Goal: Transaction & Acquisition: Purchase product/service

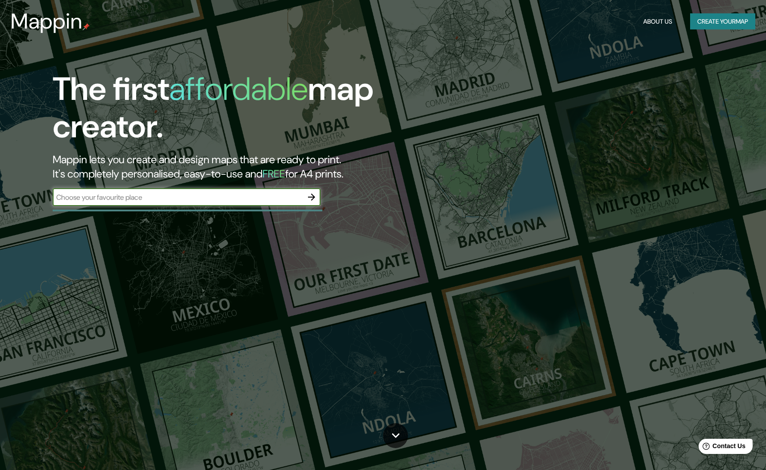
click at [209, 201] on input "text" at bounding box center [178, 197] width 250 height 10
type input "Arenas de [GEOGRAPHIC_DATA][PERSON_NAME]"
click at [312, 198] on icon "button" at bounding box center [311, 197] width 11 height 11
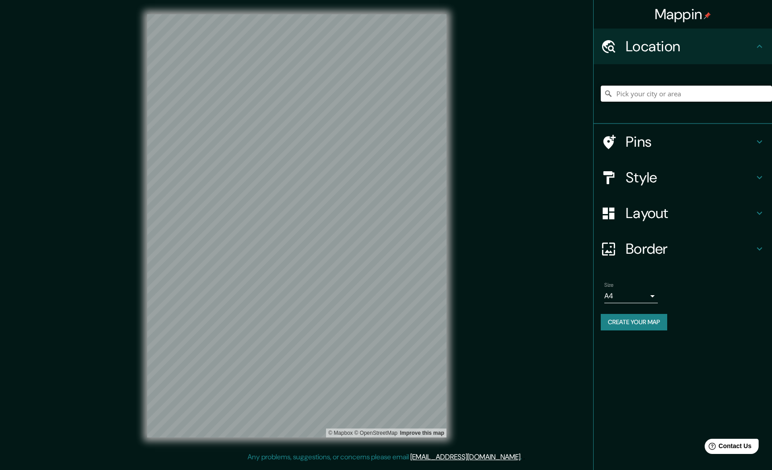
click at [636, 94] on input "Pick your city or area" at bounding box center [686, 94] width 171 height 16
click at [311, 265] on div at bounding box center [312, 268] width 7 height 7
click at [401, 270] on div at bounding box center [399, 268] width 7 height 7
click at [687, 140] on h4 "Pins" at bounding box center [690, 142] width 128 height 18
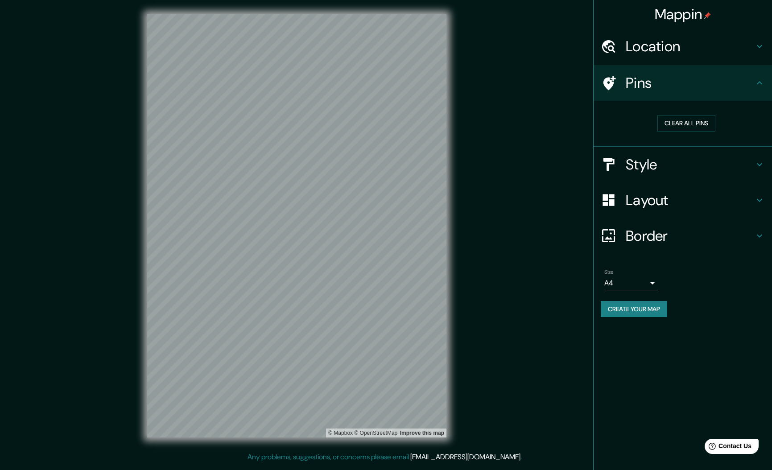
click at [749, 166] on h4 "Style" at bounding box center [690, 165] width 128 height 18
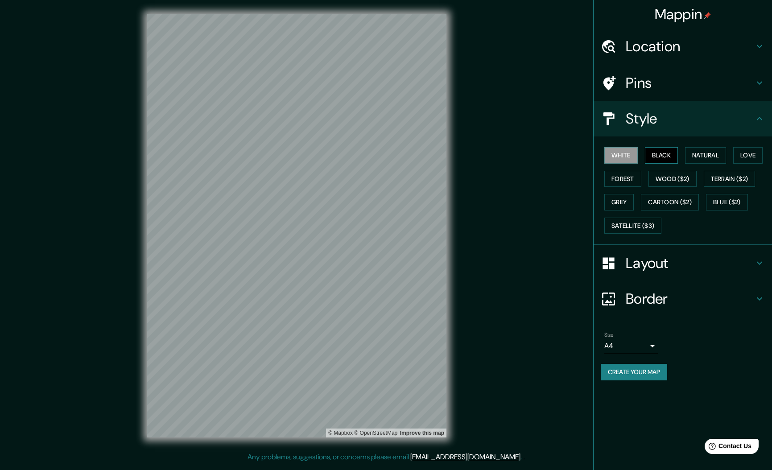
click at [663, 156] on button "Black" at bounding box center [661, 155] width 33 height 17
click at [697, 158] on button "Natural" at bounding box center [705, 155] width 41 height 17
click at [757, 159] on button "Love" at bounding box center [748, 155] width 29 height 17
click at [620, 177] on button "Forest" at bounding box center [623, 179] width 37 height 17
click at [691, 180] on button "Wood ($2)" at bounding box center [673, 179] width 48 height 17
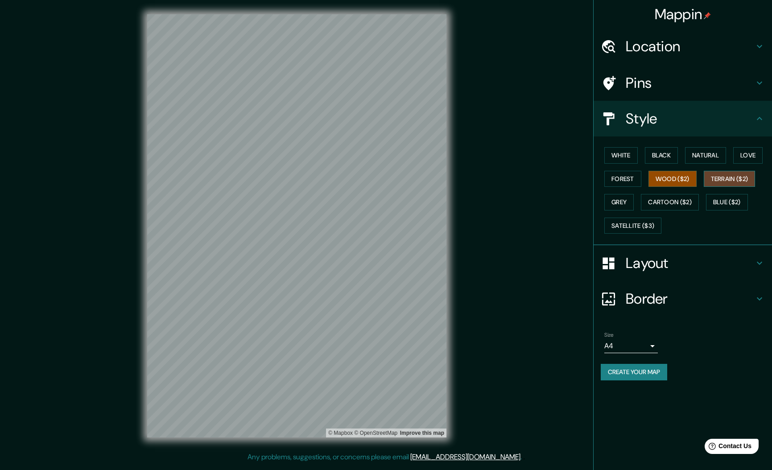
click at [729, 183] on button "Terrain ($2)" at bounding box center [730, 179] width 52 height 17
click at [624, 178] on button "Forest" at bounding box center [623, 179] width 37 height 17
click at [659, 292] on h4 "Border" at bounding box center [690, 299] width 128 height 18
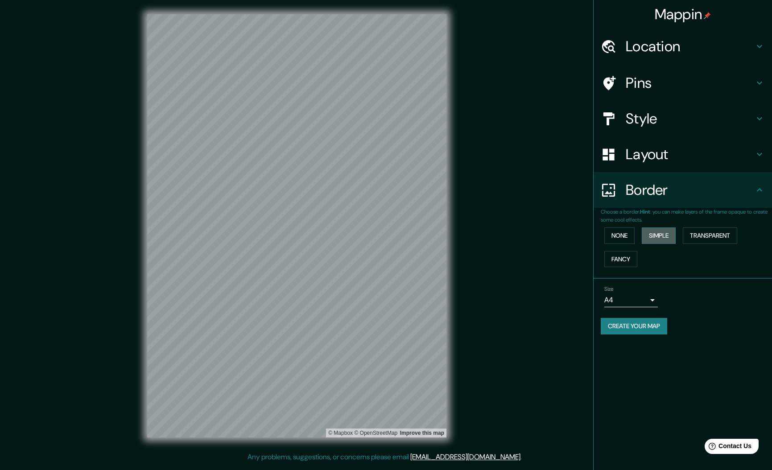
click at [659, 239] on button "Simple" at bounding box center [659, 236] width 34 height 17
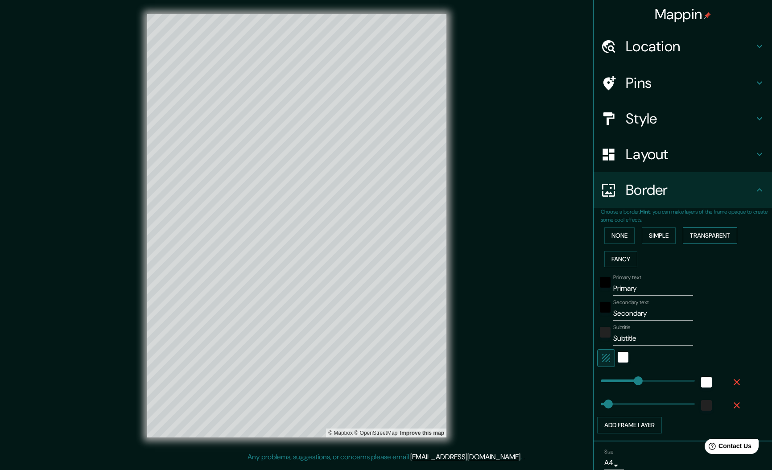
click at [693, 234] on button "Transparent" at bounding box center [710, 236] width 54 height 17
click at [623, 261] on button "Fancy" at bounding box center [621, 259] width 33 height 17
click at [617, 239] on button "None" at bounding box center [620, 236] width 30 height 17
